Goal: Check status: Check status

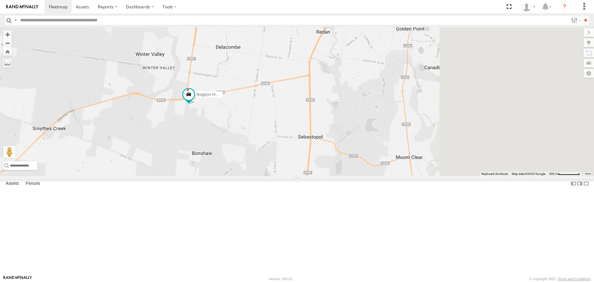
drag, startPoint x: 433, startPoint y: 220, endPoint x: 324, endPoint y: 173, distance: 118.5
click at [324, 173] on div "Buggzys HiAce #1 Buggzys HiAce #2 Cleaner Wagon #1" at bounding box center [297, 101] width 594 height 149
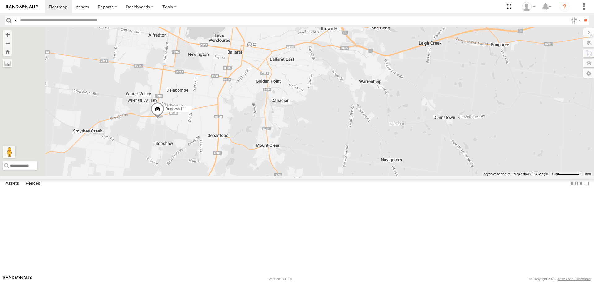
drag, startPoint x: 236, startPoint y: 154, endPoint x: 260, endPoint y: 148, distance: 24.9
click at [260, 148] on div "Buggzys HiAce #1 Buggzys HiAce #2 Cleaner Wagon #1" at bounding box center [297, 101] width 594 height 149
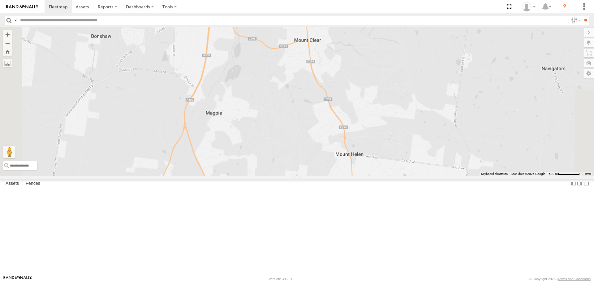
drag, startPoint x: 209, startPoint y: 94, endPoint x: 266, endPoint y: 167, distance: 92.2
click at [266, 167] on div "Buggzys HiAce #1 Buggzys HiAce #2 Cleaner Wagon #1" at bounding box center [297, 101] width 594 height 149
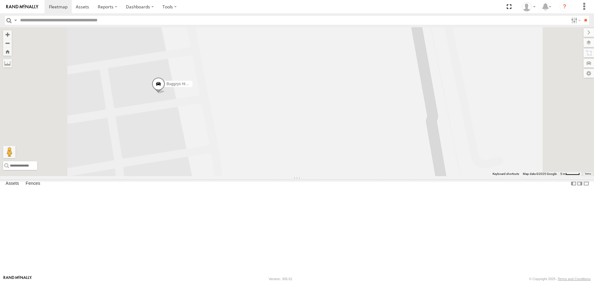
drag, startPoint x: 239, startPoint y: 153, endPoint x: 318, endPoint y: 178, distance: 82.5
click at [318, 176] on div "Buggzys HiAce #1 Buggzys HiAce #2 Cleaner Wagon #1" at bounding box center [297, 101] width 594 height 149
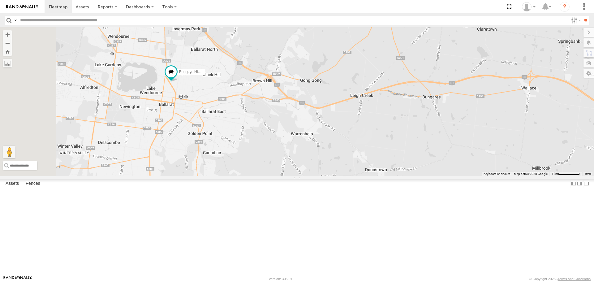
drag, startPoint x: 206, startPoint y: 92, endPoint x: 239, endPoint y: 130, distance: 49.6
click at [239, 130] on div "Buggzys HiAce #1 Buggzys HiAce #2 Cleaner Wagon #1" at bounding box center [297, 101] width 594 height 149
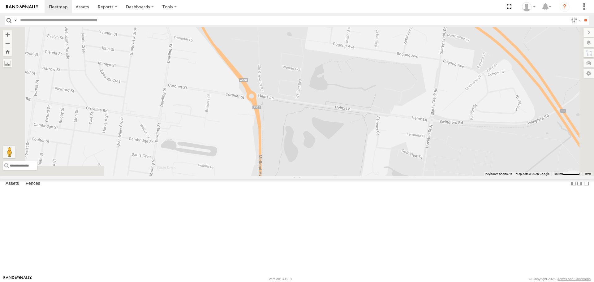
drag, startPoint x: 275, startPoint y: 209, endPoint x: 266, endPoint y: 88, distance: 121.6
click at [266, 88] on div "Buggzys HiAce #1 Buggzys HiAce #2 Cleaner Wagon #1" at bounding box center [297, 101] width 594 height 149
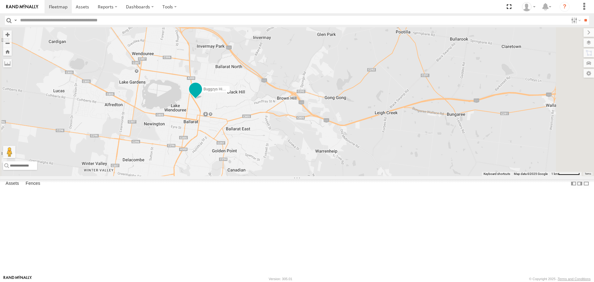
drag, startPoint x: 297, startPoint y: 176, endPoint x: 276, endPoint y: 134, distance: 46.9
click at [202, 99] on div "Buggzys HiAce #2" at bounding box center [196, 91] width 14 height 17
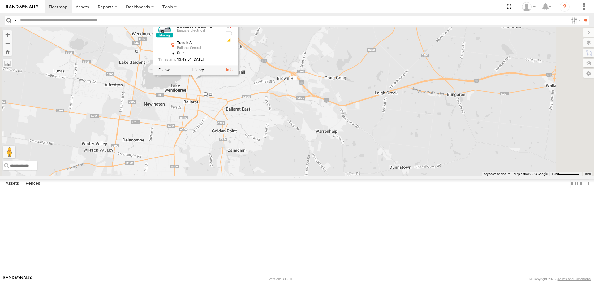
drag, startPoint x: 259, startPoint y: 178, endPoint x: 259, endPoint y: 163, distance: 14.2
click at [259, 163] on div "Buggzys HiAce #1 Buggzys HiAce #2 Cleaner Wagon #1 Buggzys HiAce #2 Buggzys Ele…" at bounding box center [297, 101] width 594 height 149
click at [256, 167] on div "Buggzys HiAce #1 Buggzys HiAce #2 Cleaner Wagon #1 Buggzys HiAce #2 Buggzys Ele…" at bounding box center [297, 101] width 594 height 149
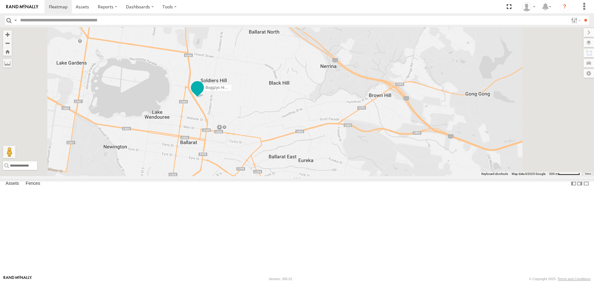
click at [203, 93] on span at bounding box center [197, 87] width 11 height 11
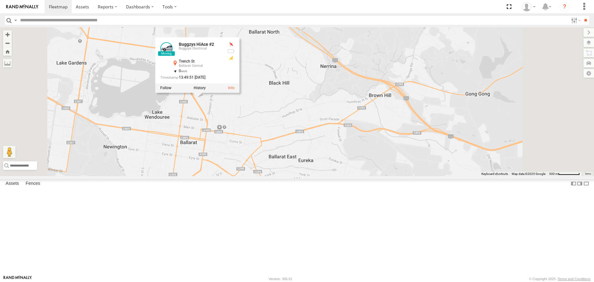
click at [280, 165] on div "Buggzys HiAce #1 Buggzys HiAce #2 Cleaner Wagon #1 Buggzys HiAce #2 Buggzys Ele…" at bounding box center [297, 101] width 594 height 149
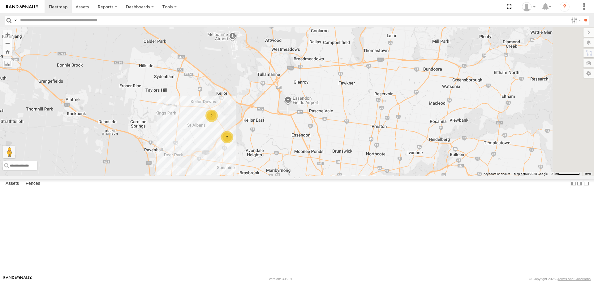
drag, startPoint x: 490, startPoint y: 152, endPoint x: 419, endPoint y: 244, distance: 116.1
click at [419, 176] on div "Buggzys HiAce #1 Buggzys HiAce #2 Cleaner Wagon #1 2 2" at bounding box center [297, 101] width 594 height 149
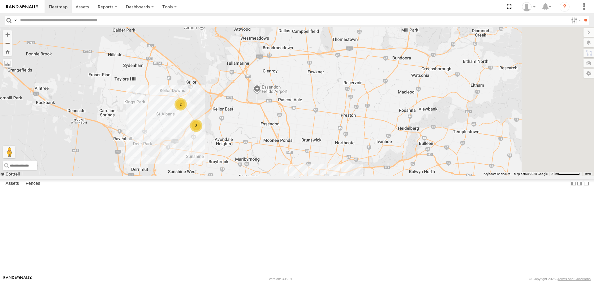
drag, startPoint x: 410, startPoint y: 195, endPoint x: 405, endPoint y: 192, distance: 5.1
click at [405, 176] on div "Buggzys HiAce #1 Buggzys HiAce #2 Cleaner Wagon #1 2 2" at bounding box center [297, 101] width 594 height 149
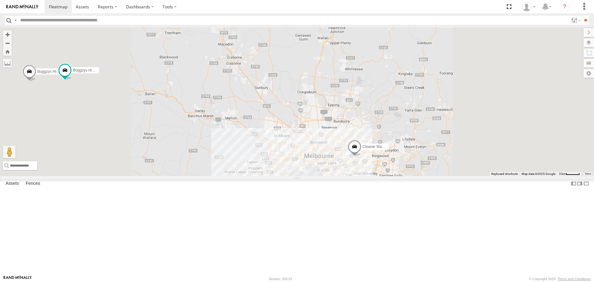
drag, startPoint x: 249, startPoint y: 170, endPoint x: 427, endPoint y: 218, distance: 184.4
click at [427, 176] on div "Buggzys HiAce #1 Buggzys HiAce #2 Cleaner Wagon #1" at bounding box center [297, 101] width 594 height 149
